Goal: Task Accomplishment & Management: Manage account settings

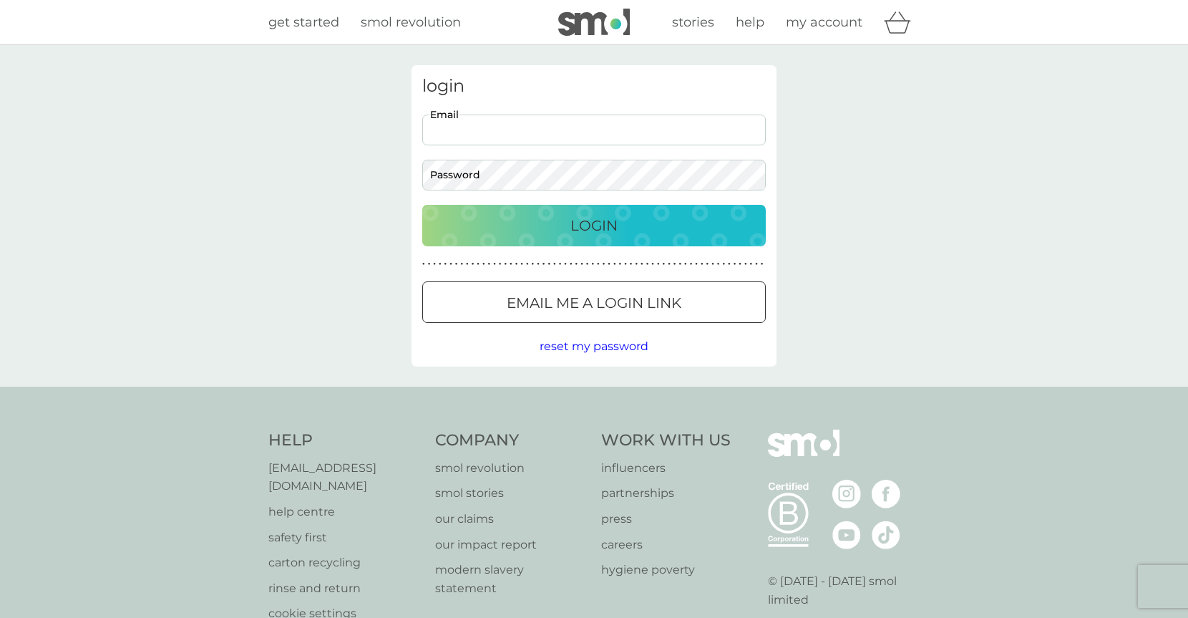
click at [543, 133] on input "Email" at bounding box center [594, 130] width 344 height 31
type input "[EMAIL_ADDRESS][DOMAIN_NAME]"
click at [605, 223] on p "Login" at bounding box center [594, 225] width 47 height 23
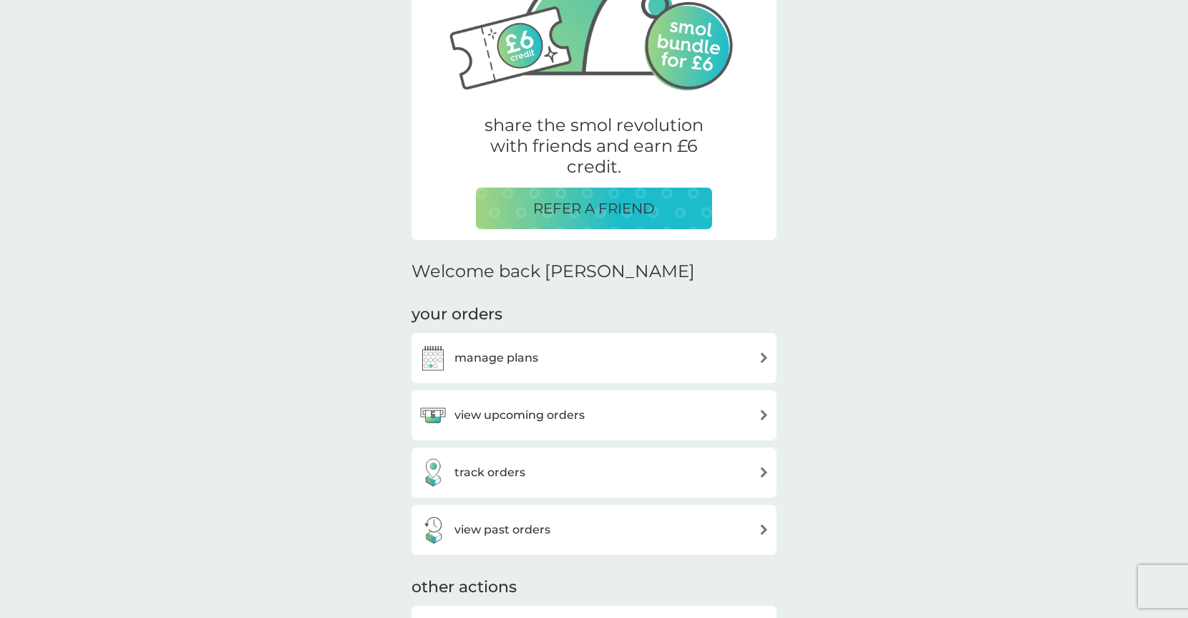
scroll to position [185, 0]
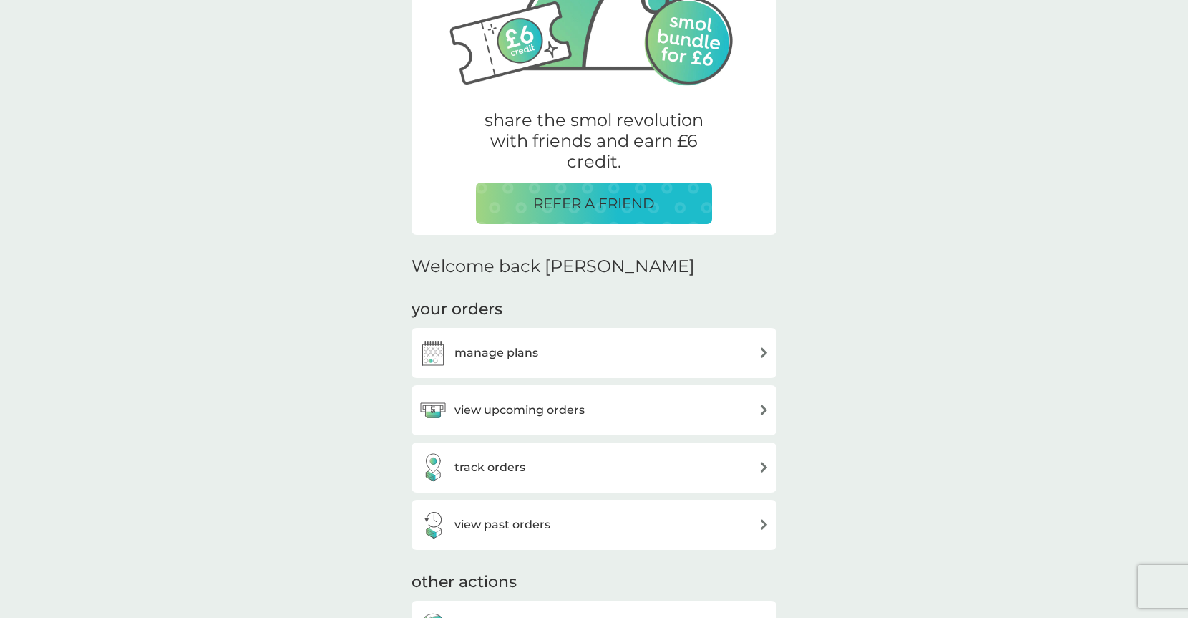
click at [597, 352] on div "manage plans" at bounding box center [594, 353] width 351 height 29
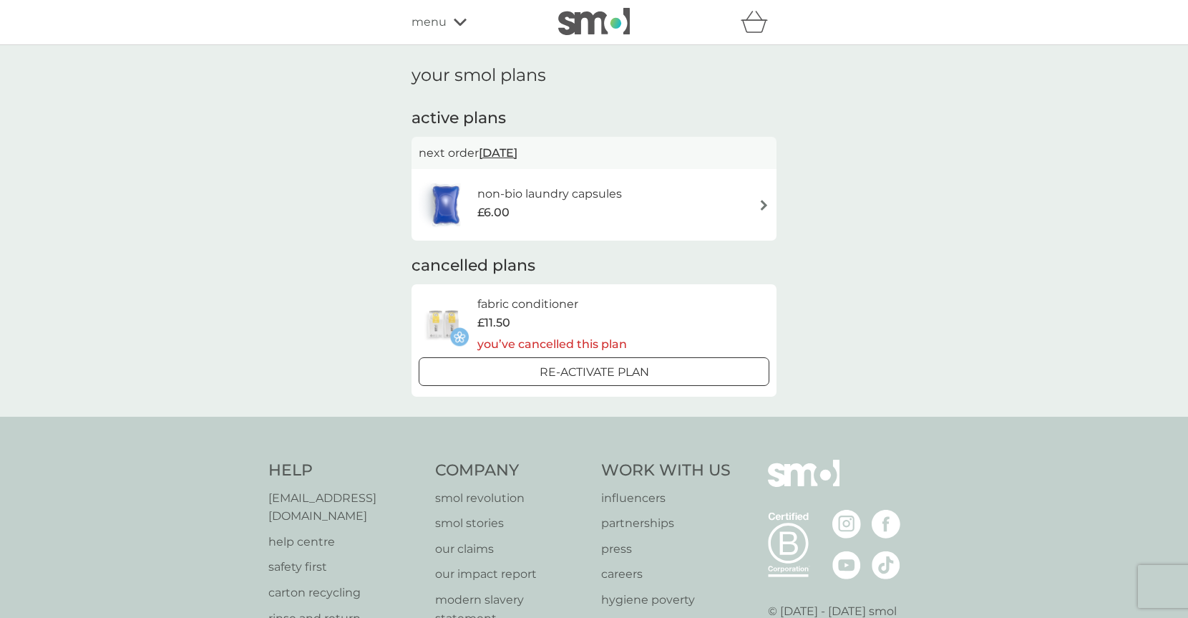
click at [641, 198] on div "non-bio laundry capsules £6.00" at bounding box center [594, 205] width 351 height 50
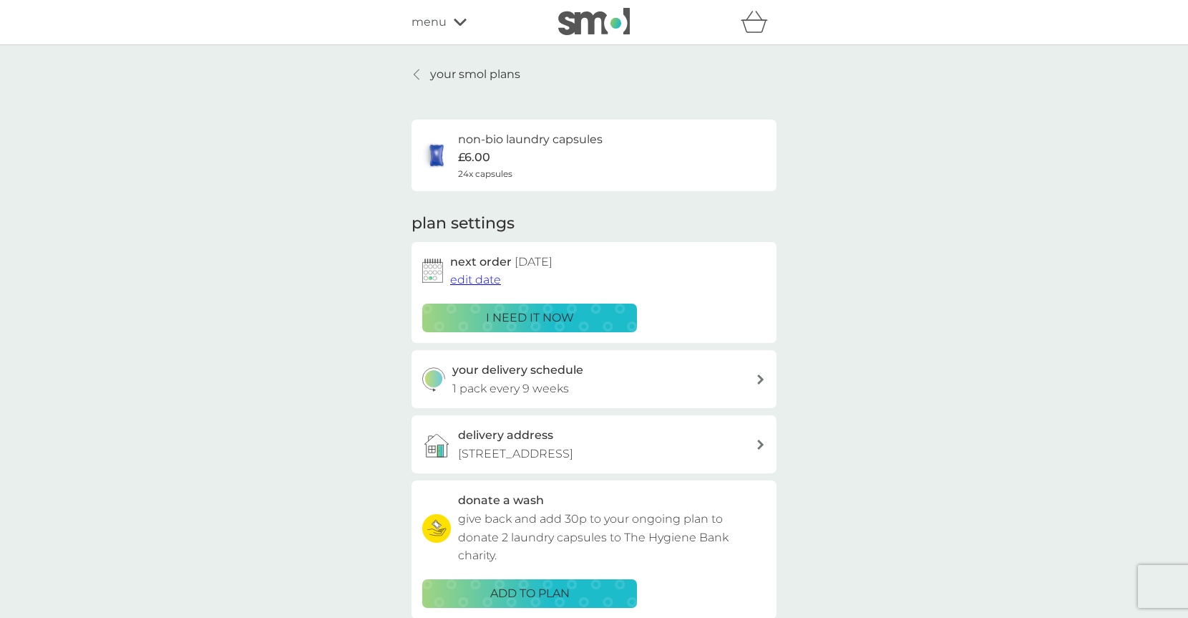
scroll to position [45, 0]
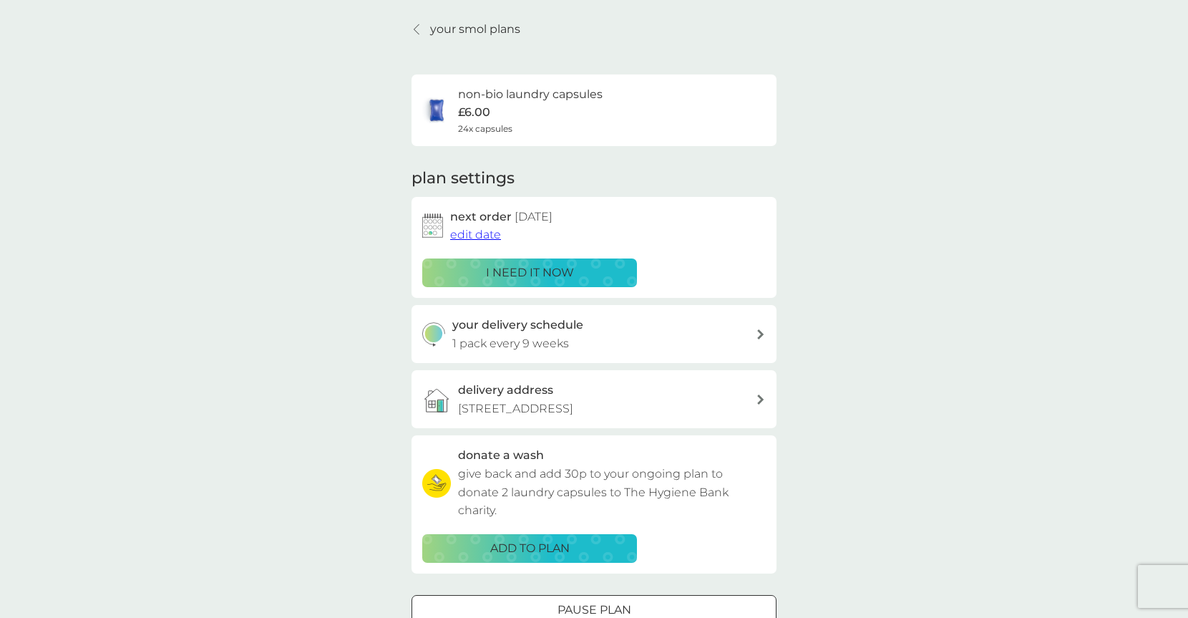
click at [467, 234] on span "edit date" at bounding box center [475, 235] width 51 height 14
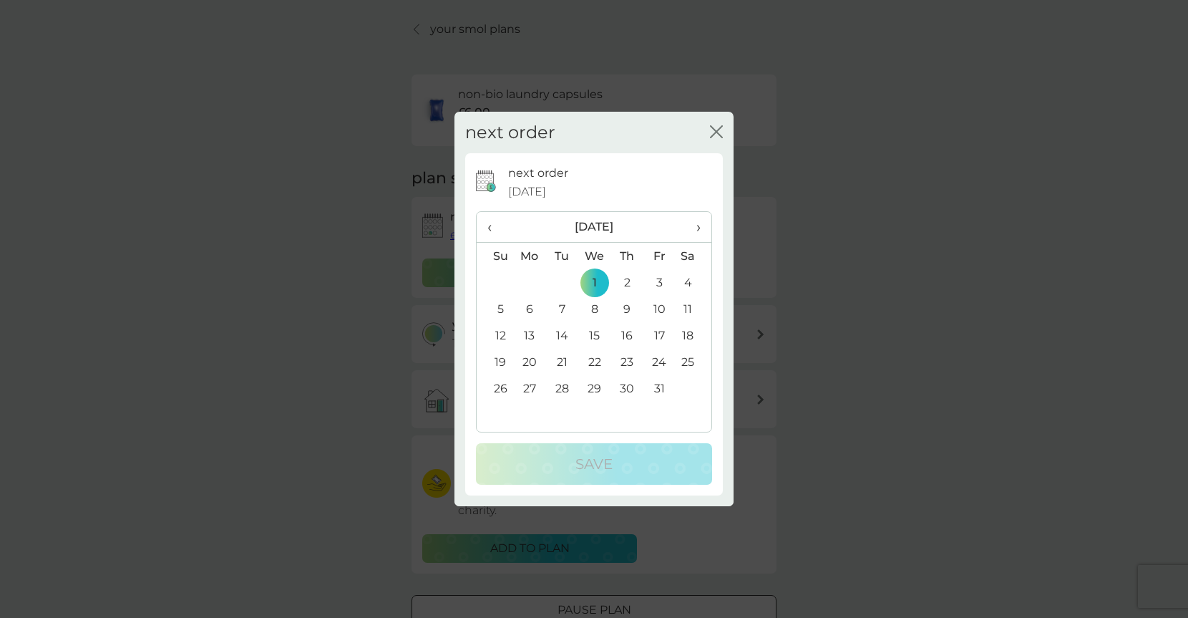
click at [700, 223] on span "›" at bounding box center [694, 227] width 14 height 30
click at [689, 282] on td "1" at bounding box center [694, 282] width 36 height 26
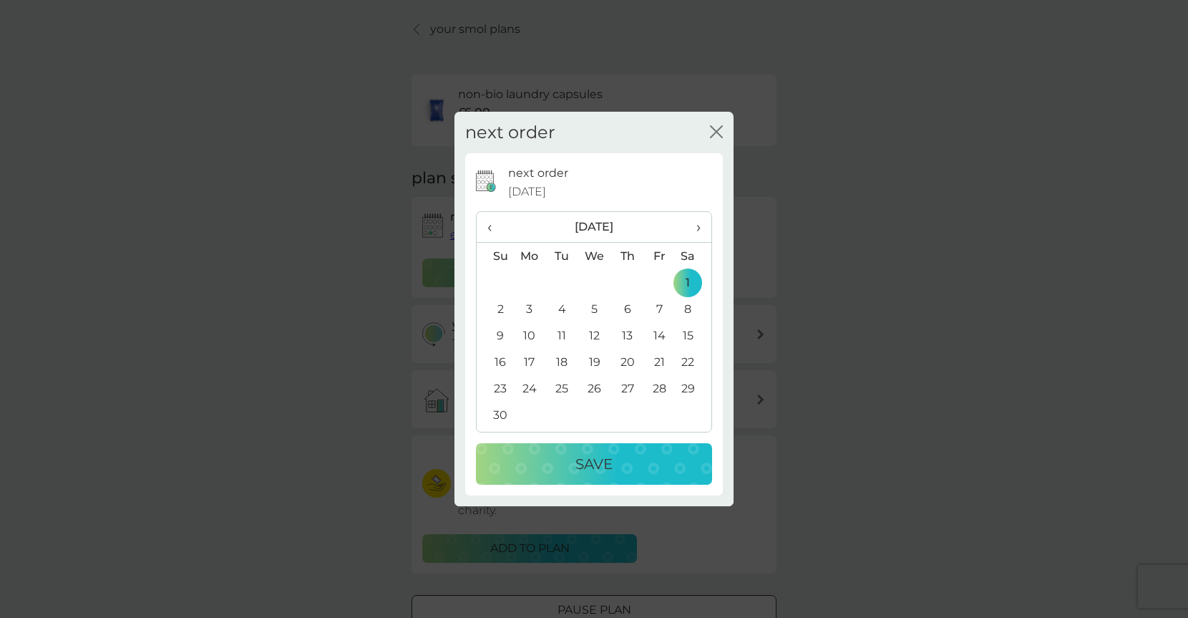
click at [603, 460] on p "Save" at bounding box center [594, 463] width 37 height 23
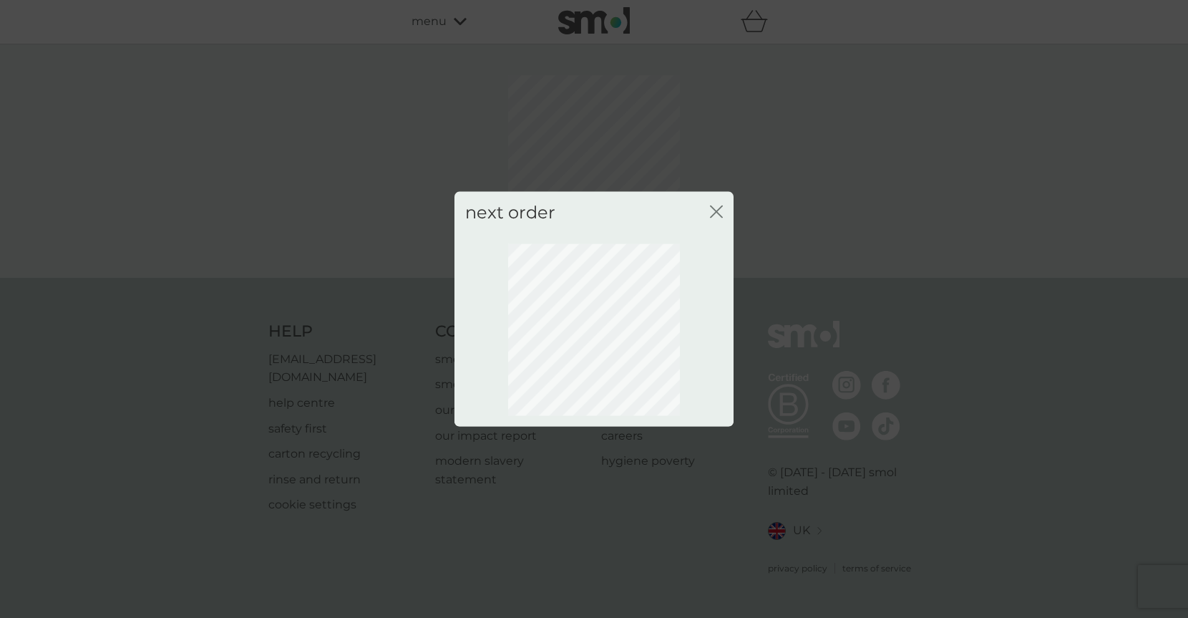
scroll to position [0, 0]
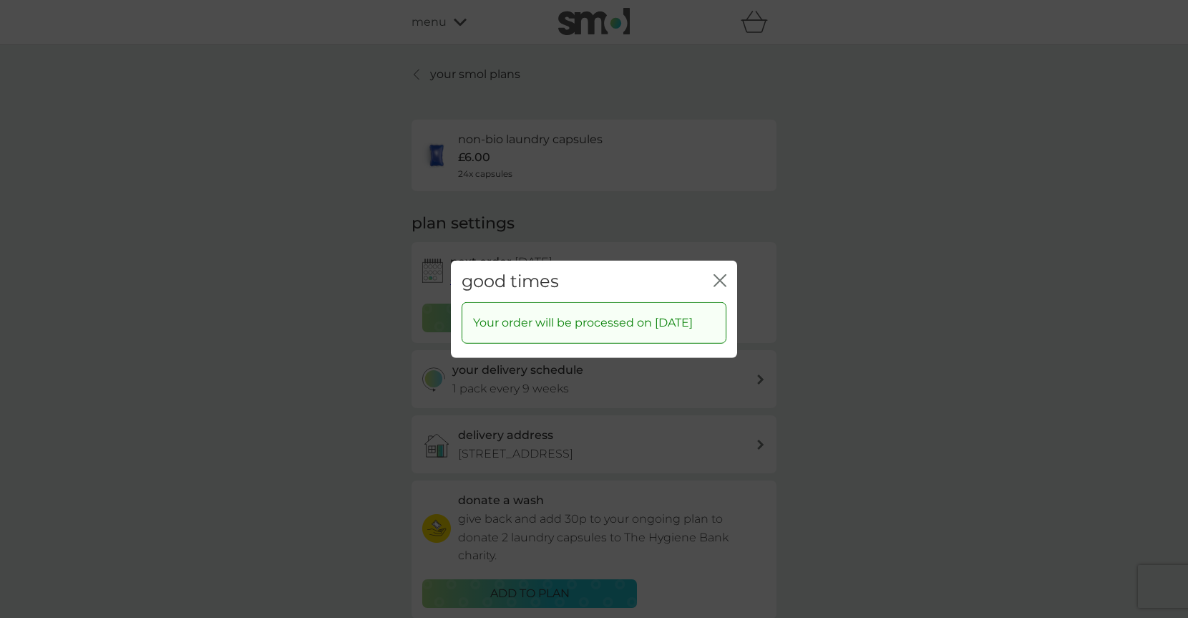
click at [716, 273] on icon "close" at bounding box center [720, 279] width 13 height 13
